Goal: Information Seeking & Learning: Learn about a topic

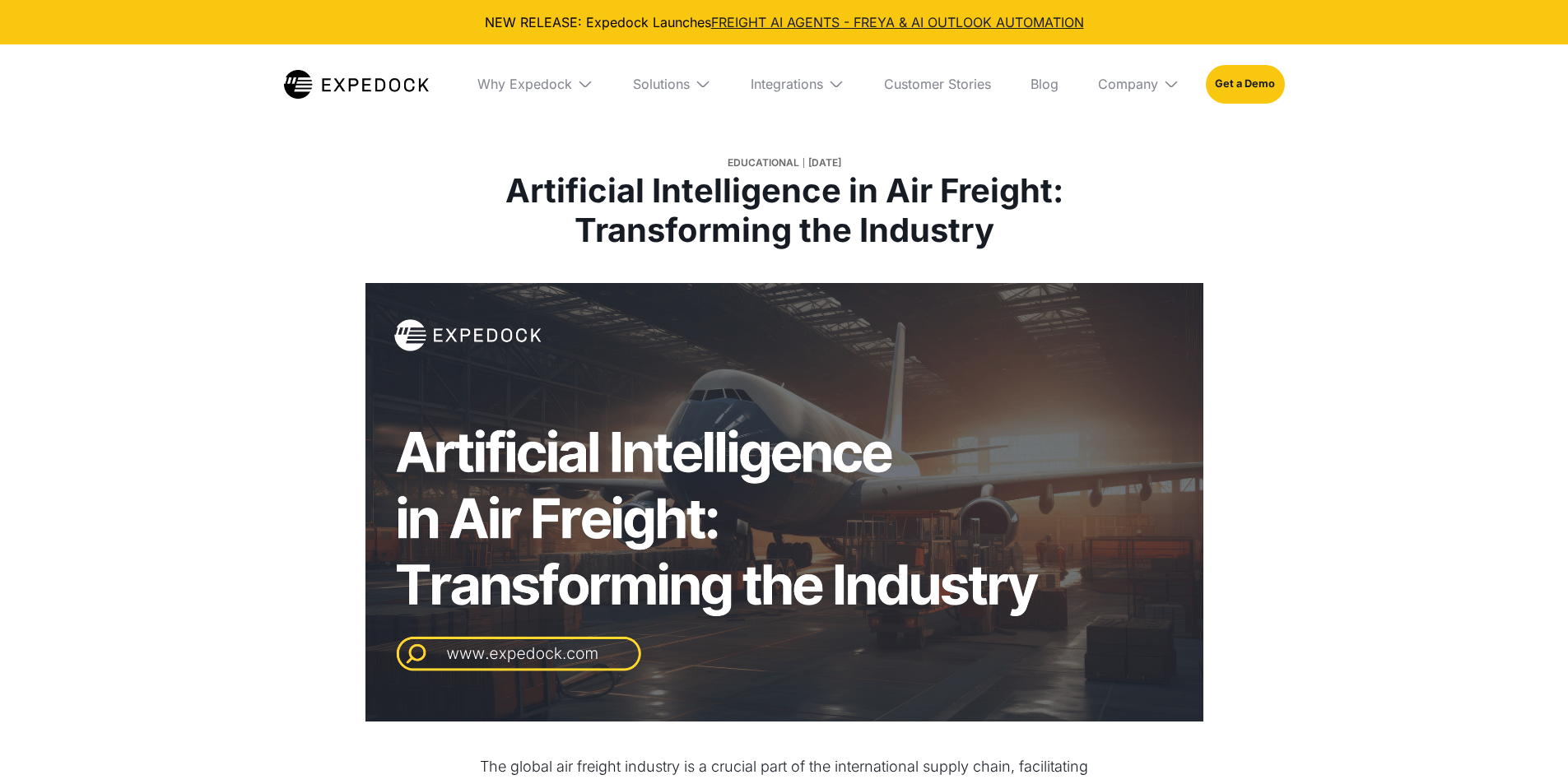
select select
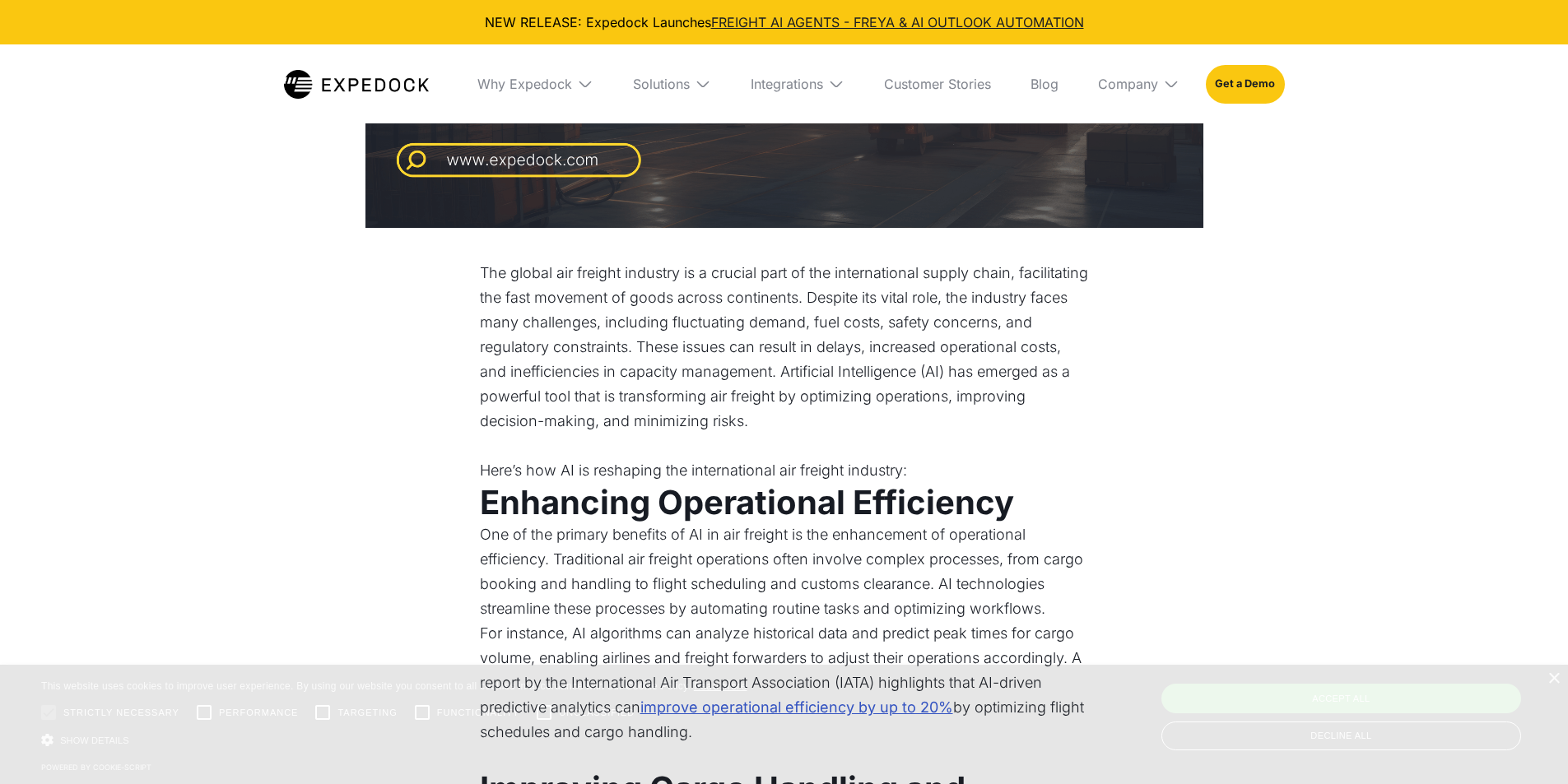
scroll to position [823, 0]
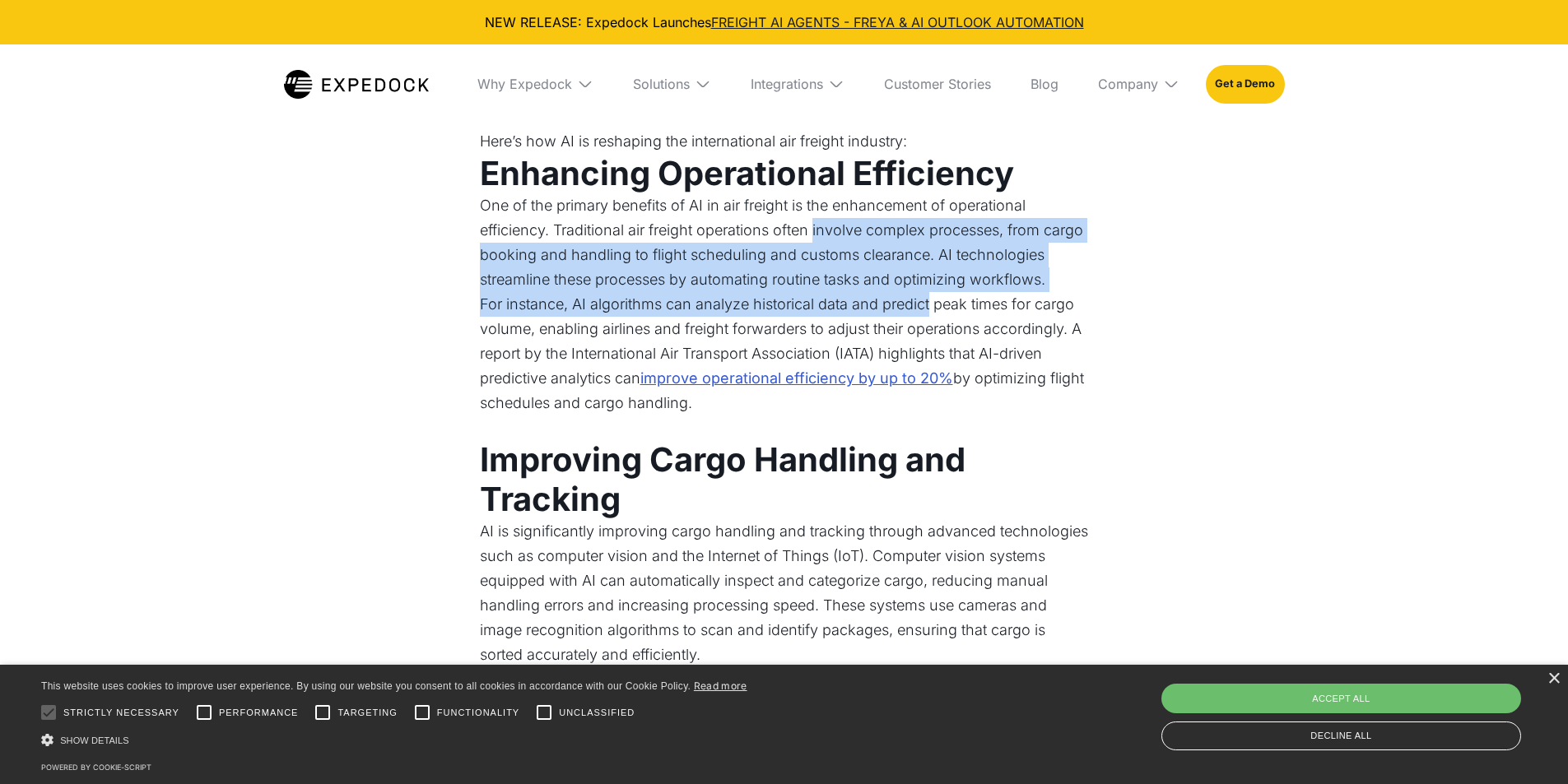
drag, startPoint x: 817, startPoint y: 225, endPoint x: 933, endPoint y: 305, distance: 140.9
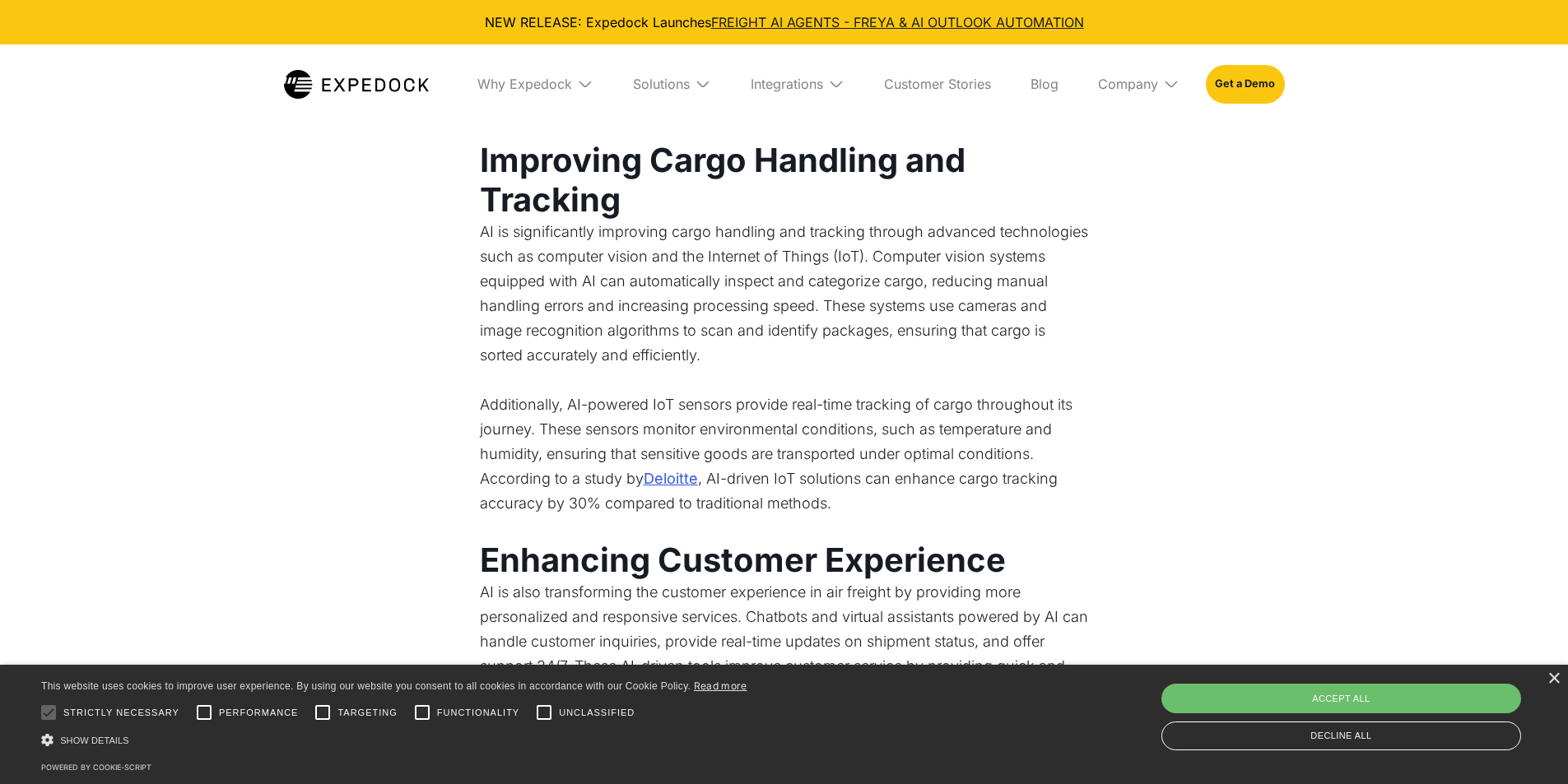
scroll to position [1152, 0]
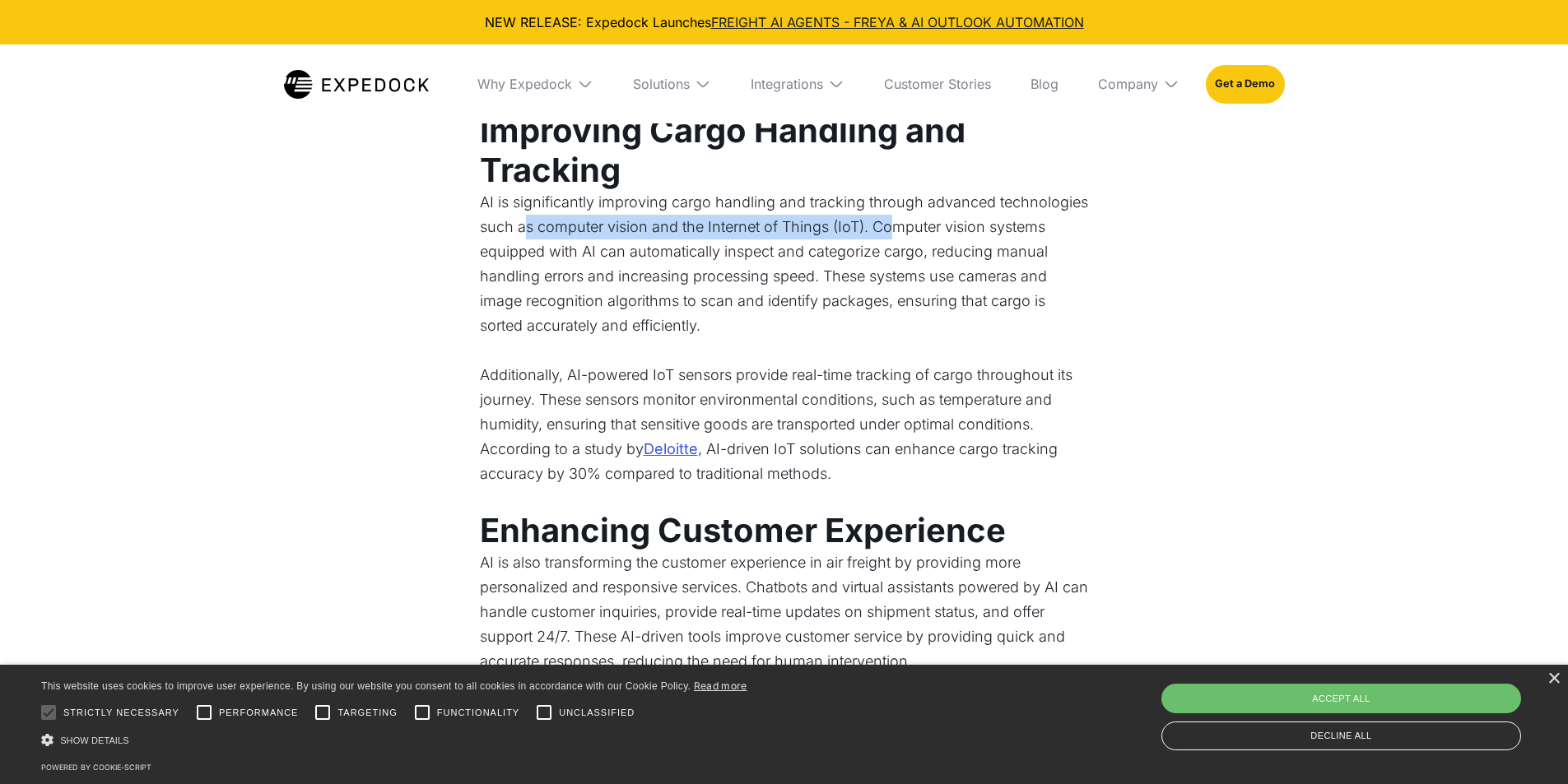
drag, startPoint x: 536, startPoint y: 227, endPoint x: 894, endPoint y: 235, distance: 358.1
click at [894, 235] on p "AI is significantly improving cargo handling and tracking through advanced tech…" at bounding box center [784, 276] width 609 height 173
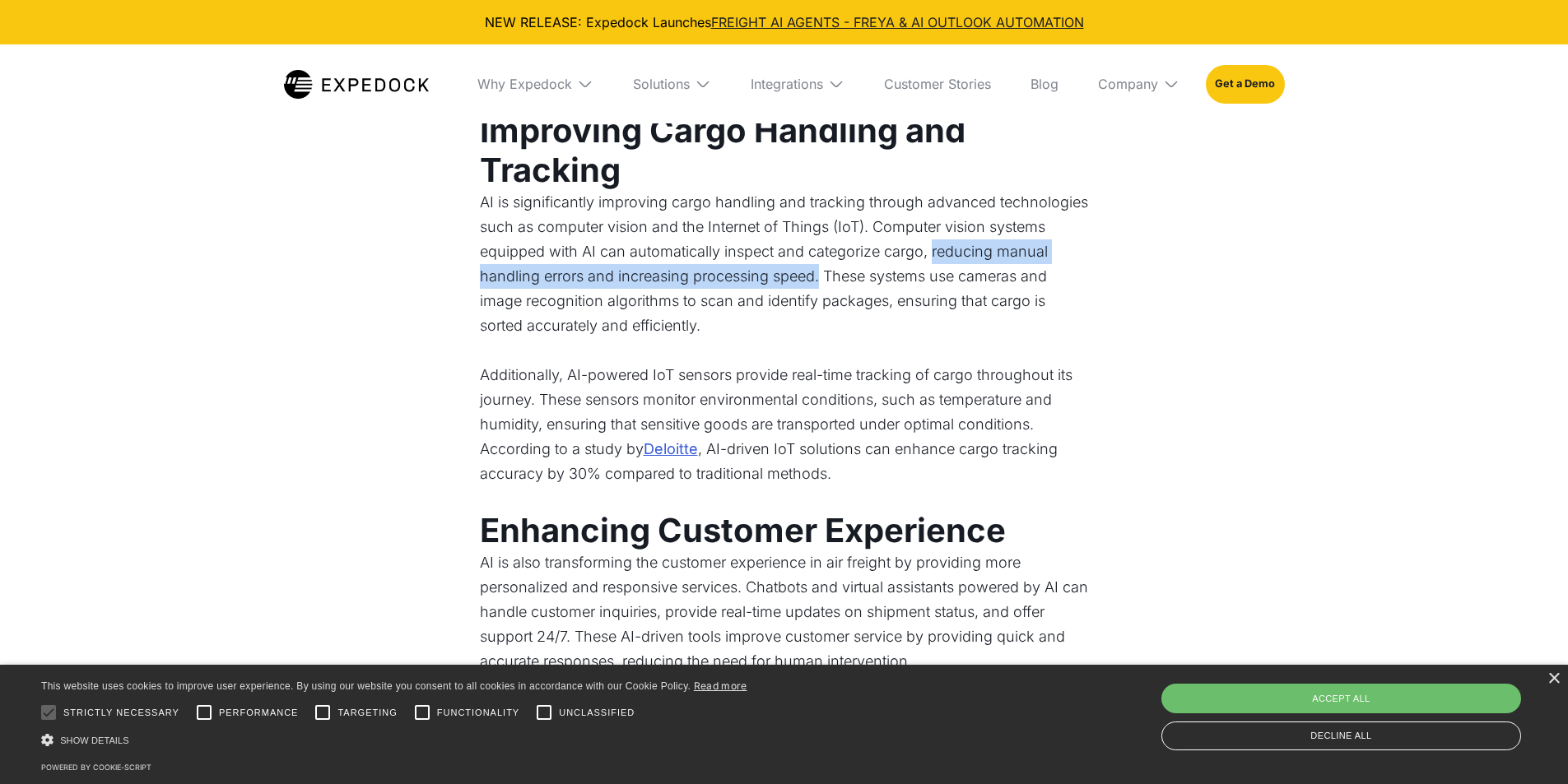
drag, startPoint x: 934, startPoint y: 255, endPoint x: 821, endPoint y: 279, distance: 115.5
click at [821, 279] on p "AI is significantly improving cargo handling and tracking through advanced tech…" at bounding box center [784, 276] width 609 height 173
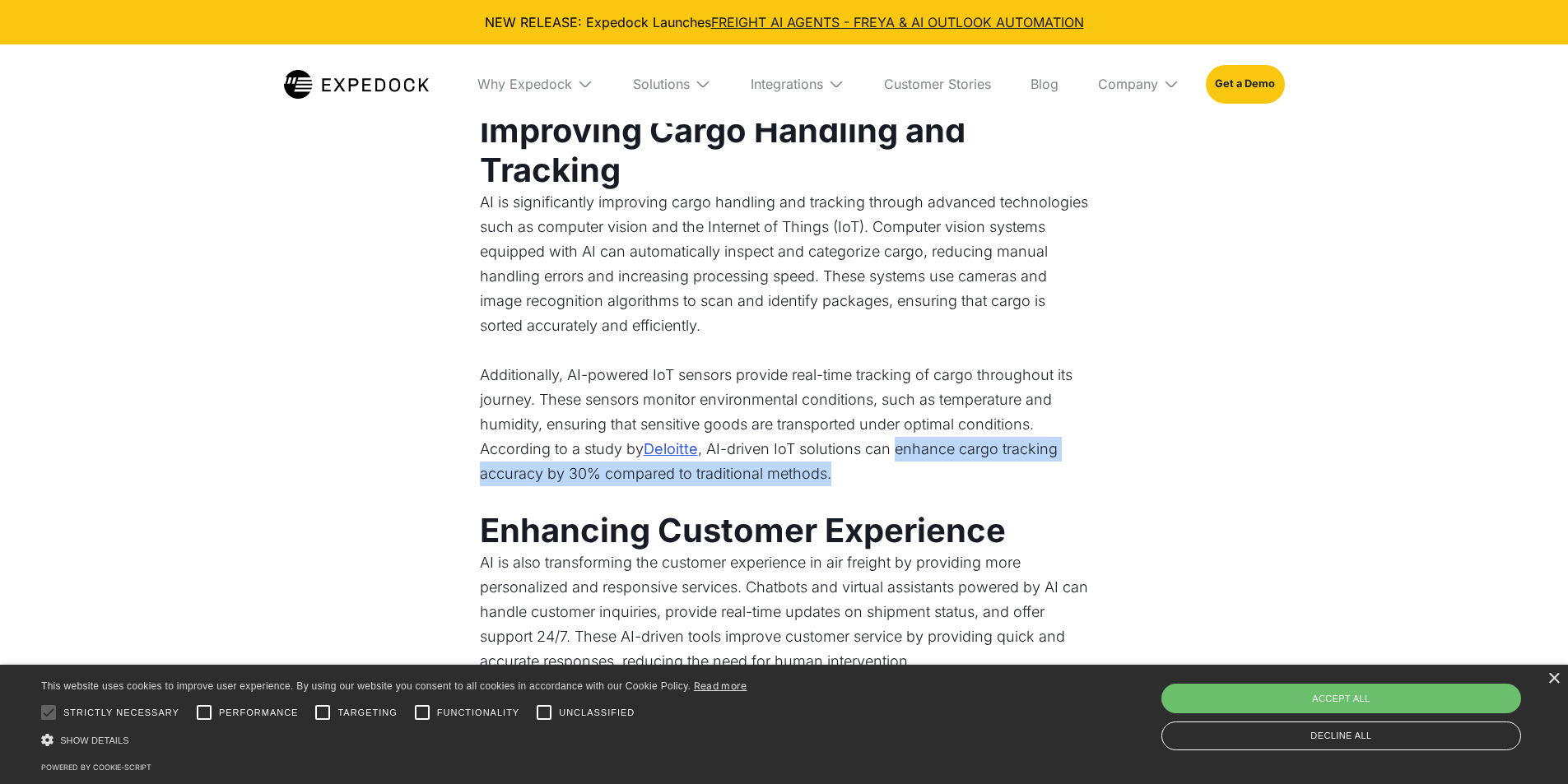
drag, startPoint x: 898, startPoint y: 445, endPoint x: 900, endPoint y: 471, distance: 26.1
click at [900, 471] on p "Additionally, AI-powered IoT sensors provide real-time tracking of cargo throug…" at bounding box center [784, 438] width 609 height 148
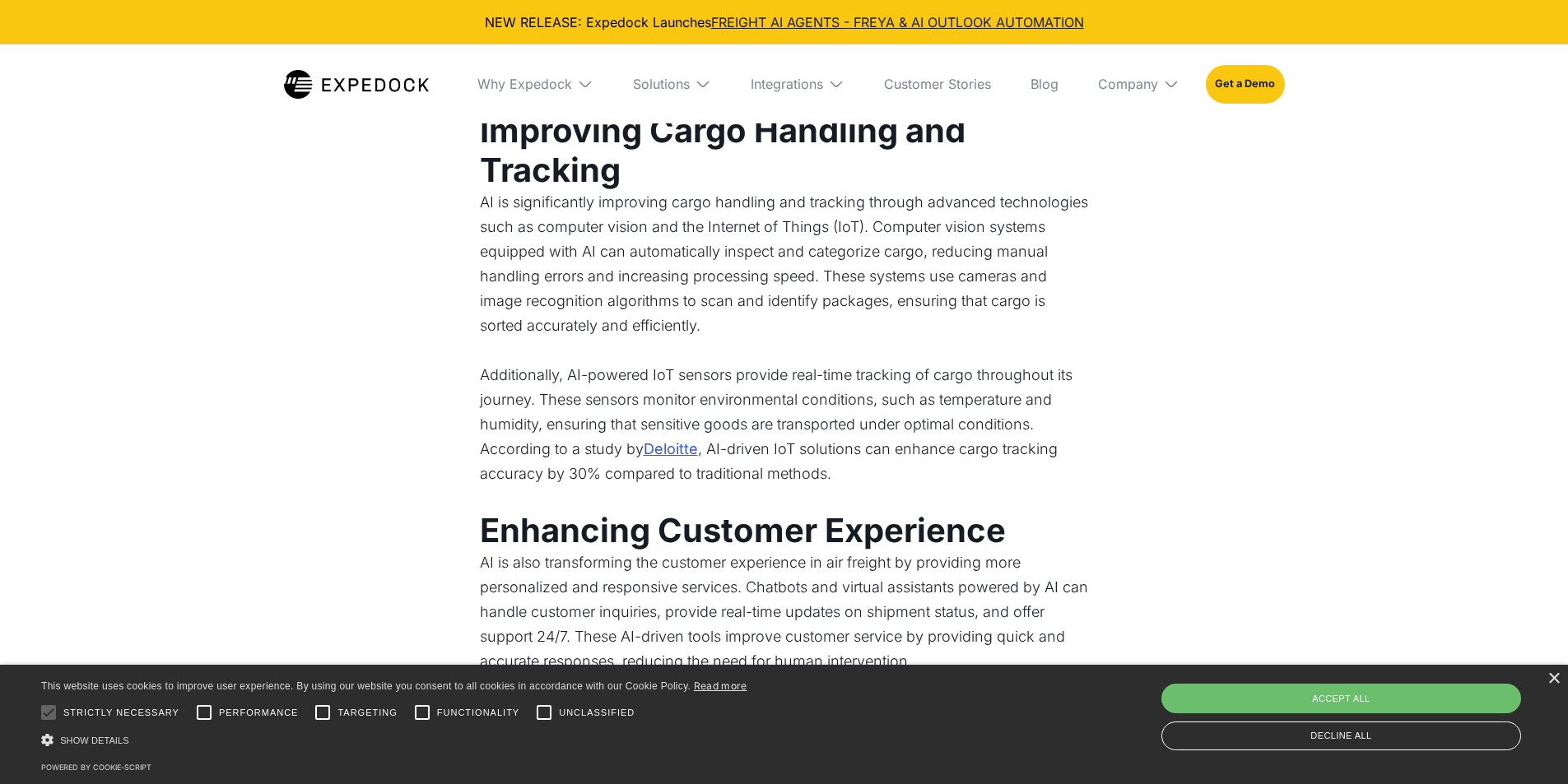
click at [899, 488] on p "Additionally, AI-powered IoT sensors provide real-time tracking of cargo throug…" at bounding box center [784, 438] width 609 height 148
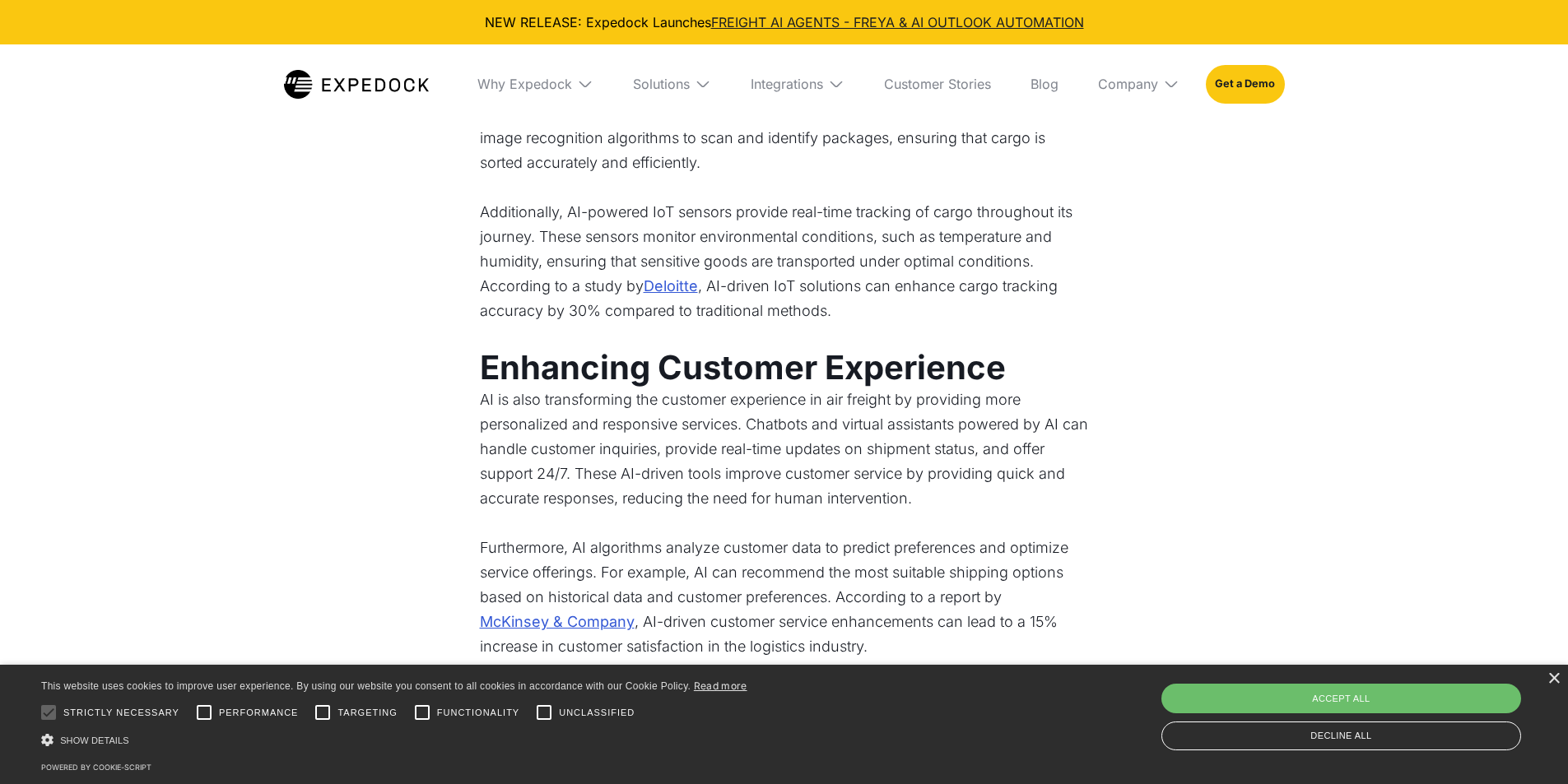
scroll to position [1317, 0]
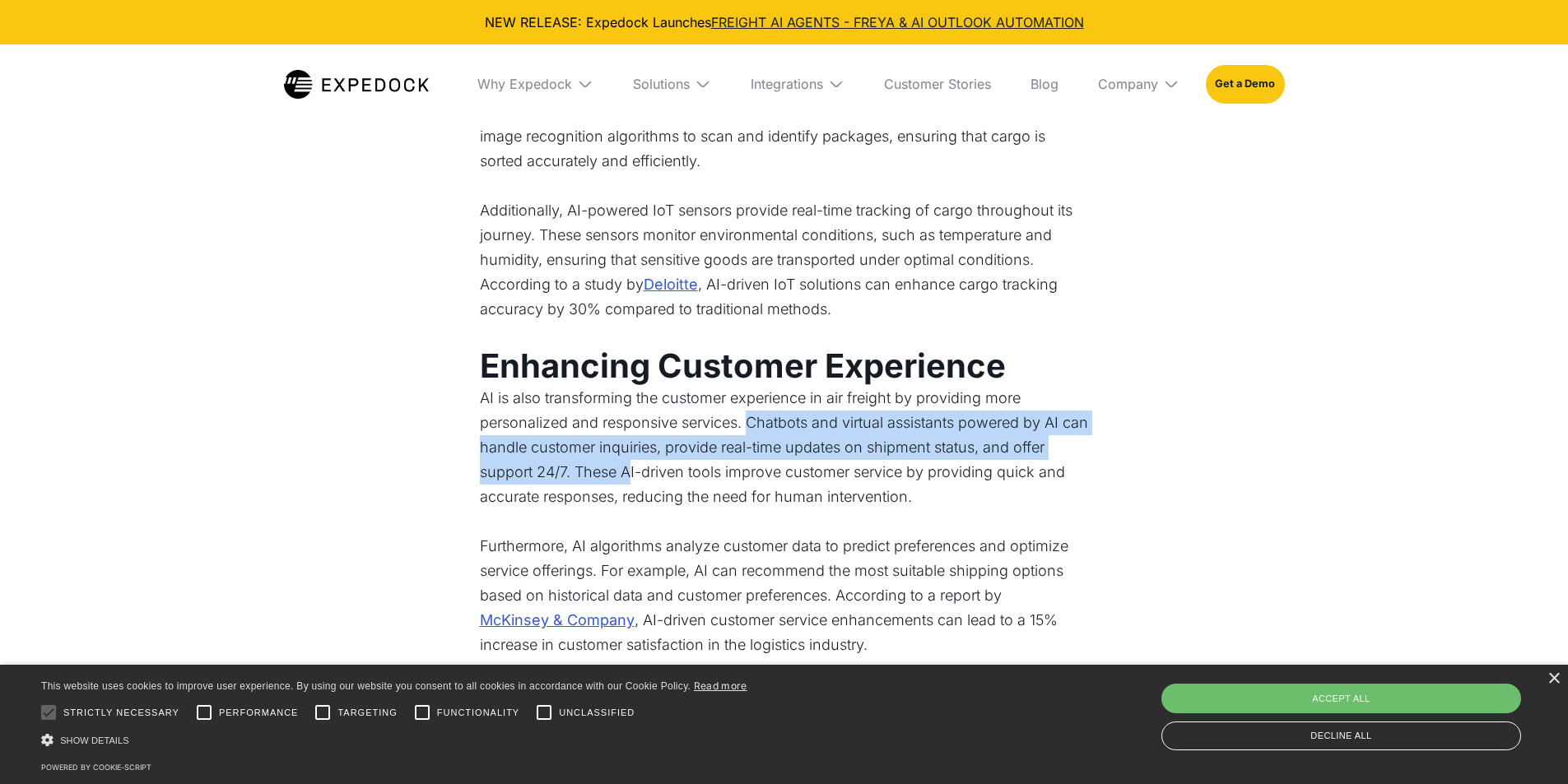
drag, startPoint x: 752, startPoint y: 429, endPoint x: 630, endPoint y: 472, distance: 129.4
click at [630, 472] on p "AI is also transforming the customer experience in air freight by providing mor…" at bounding box center [784, 460] width 609 height 148
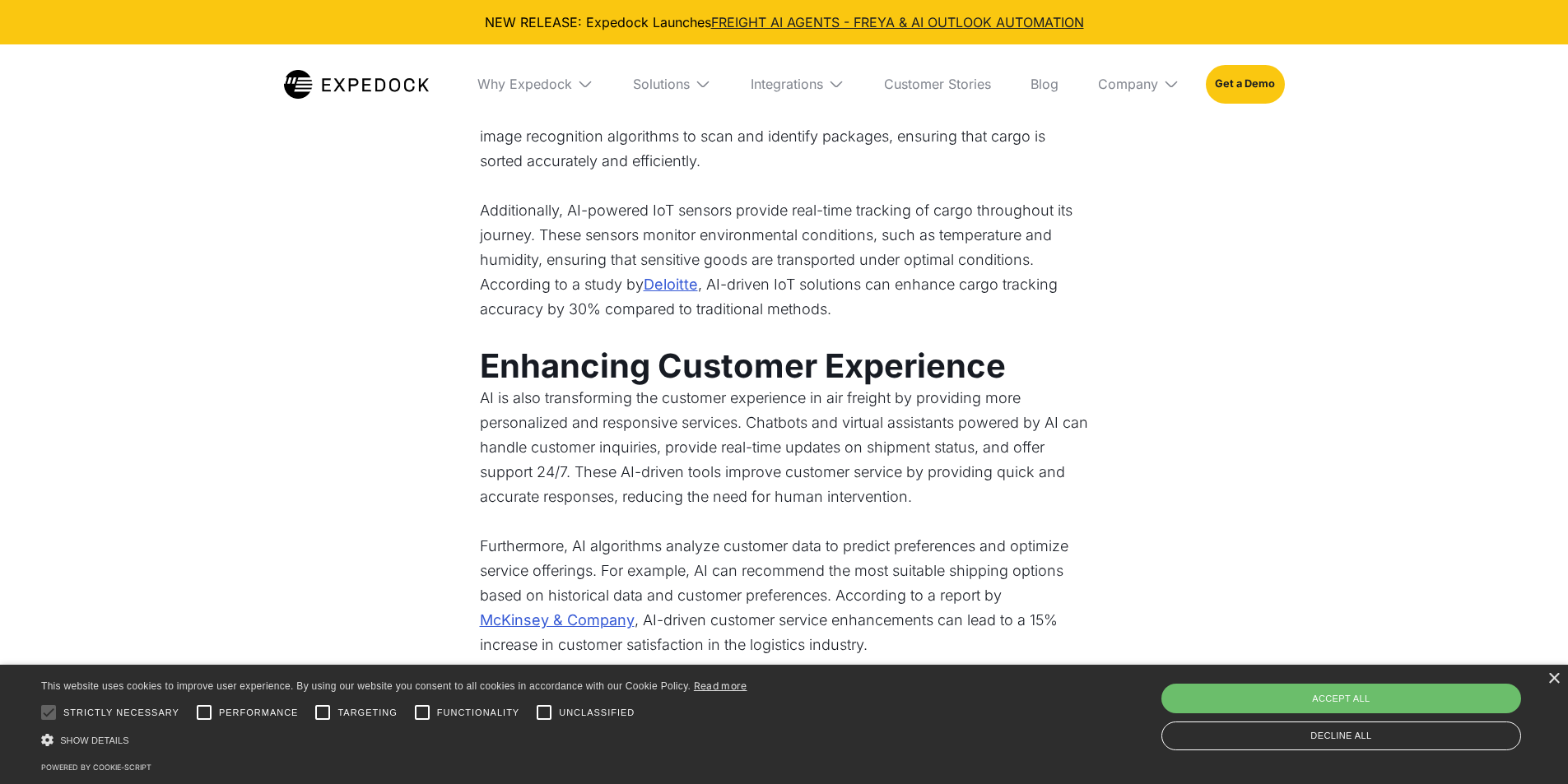
click at [837, 471] on p "AI is also transforming the customer experience in air freight by providing mor…" at bounding box center [784, 460] width 609 height 148
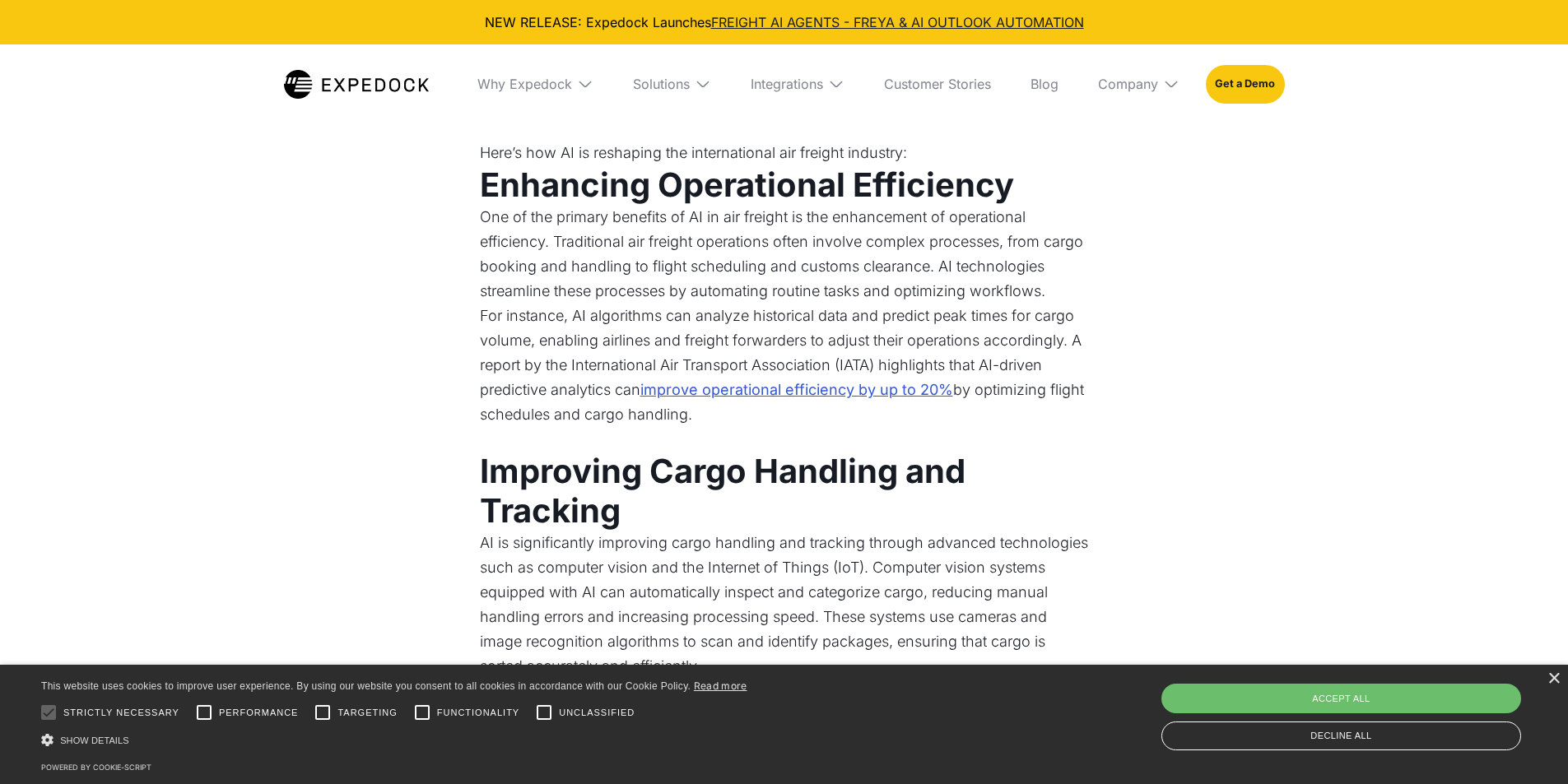
scroll to position [823, 0]
